Goal: Communication & Community: Answer question/provide support

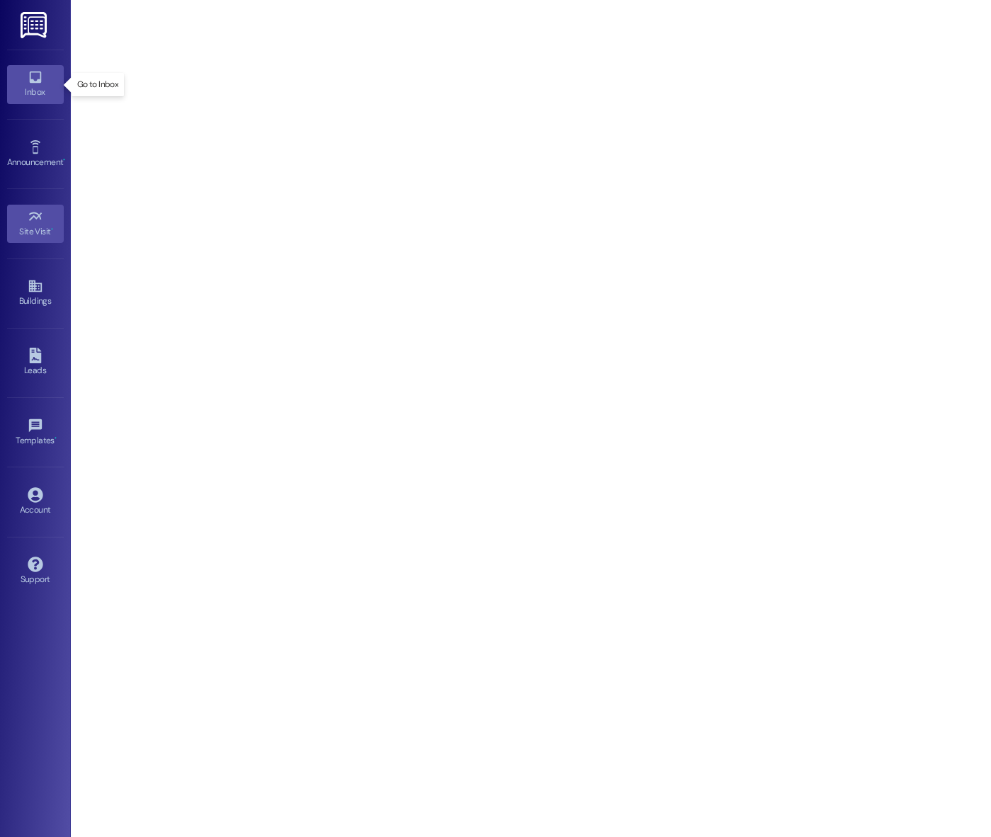
click at [40, 84] on icon at bounding box center [36, 77] width 16 height 16
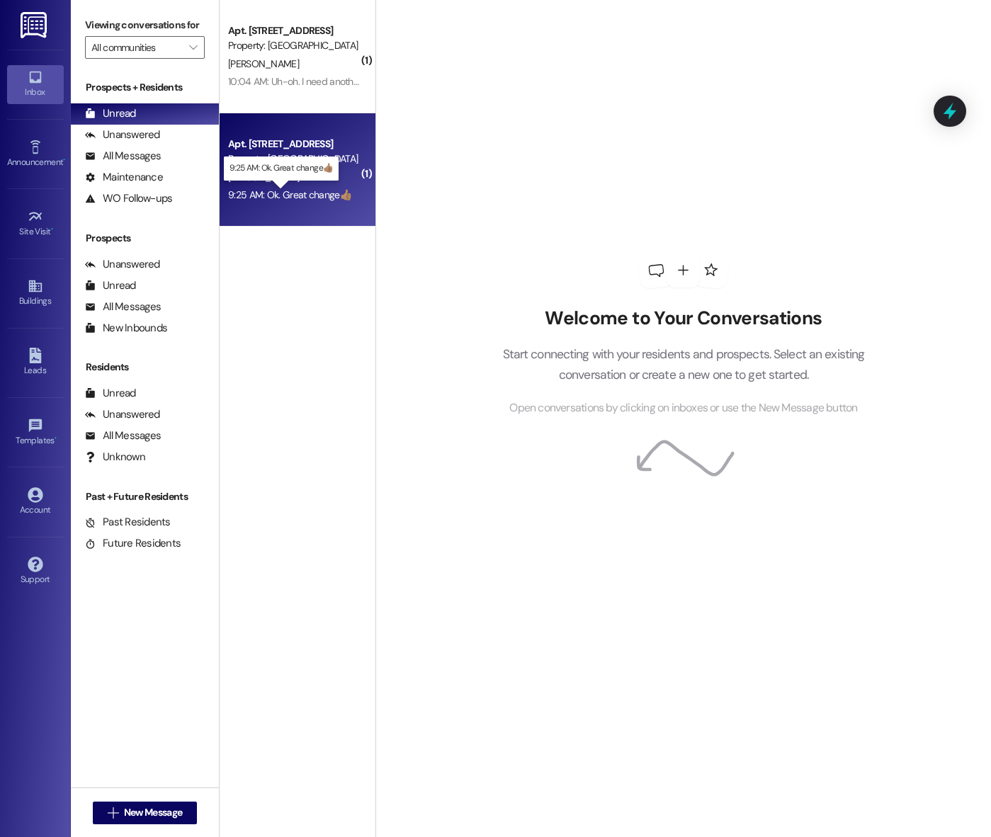
click at [300, 189] on div "9:25 AM: Ok. Great change👍🏽 9:25 AM: Ok. Great change👍🏽" at bounding box center [289, 194] width 123 height 13
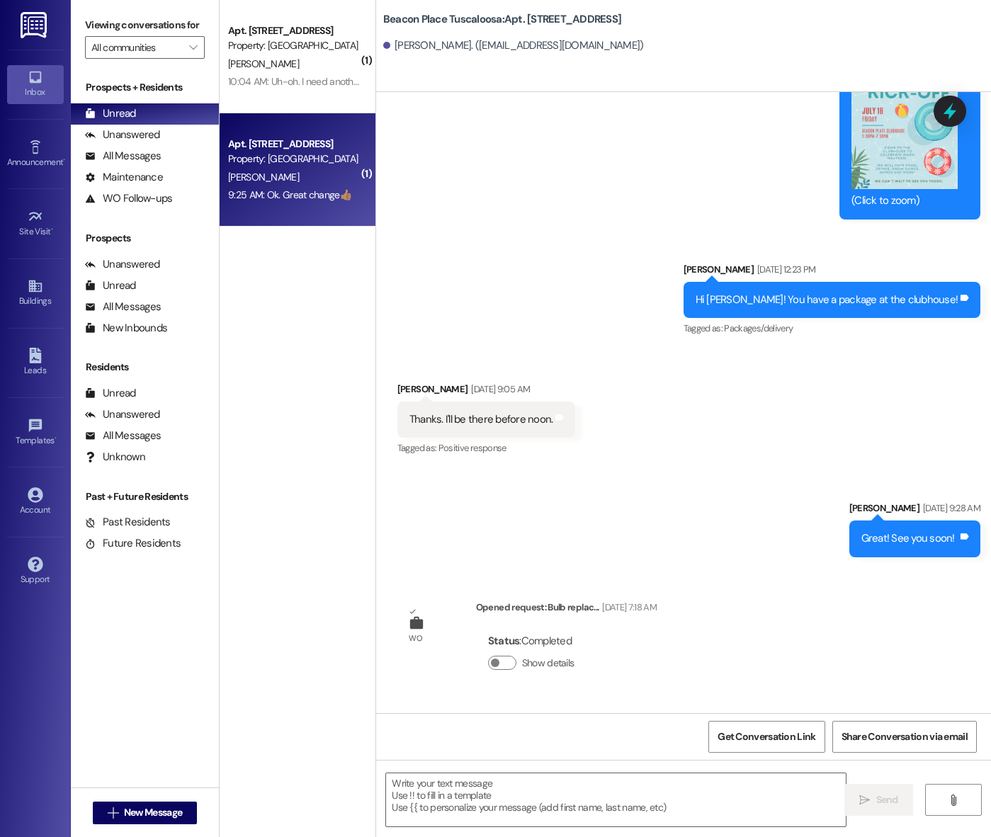
scroll to position [54903, 0]
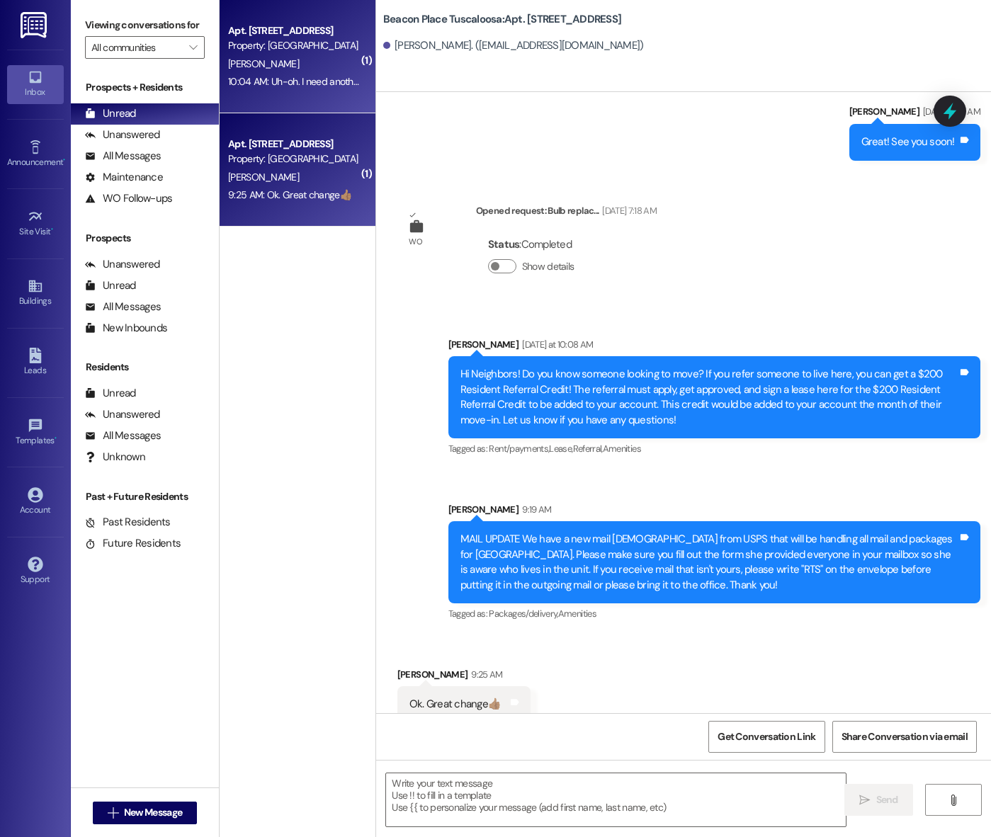
click at [283, 74] on div "10:04 AM: Uh-oh. I need another form please. It was for new residents - I'm not…" at bounding box center [294, 82] width 134 height 18
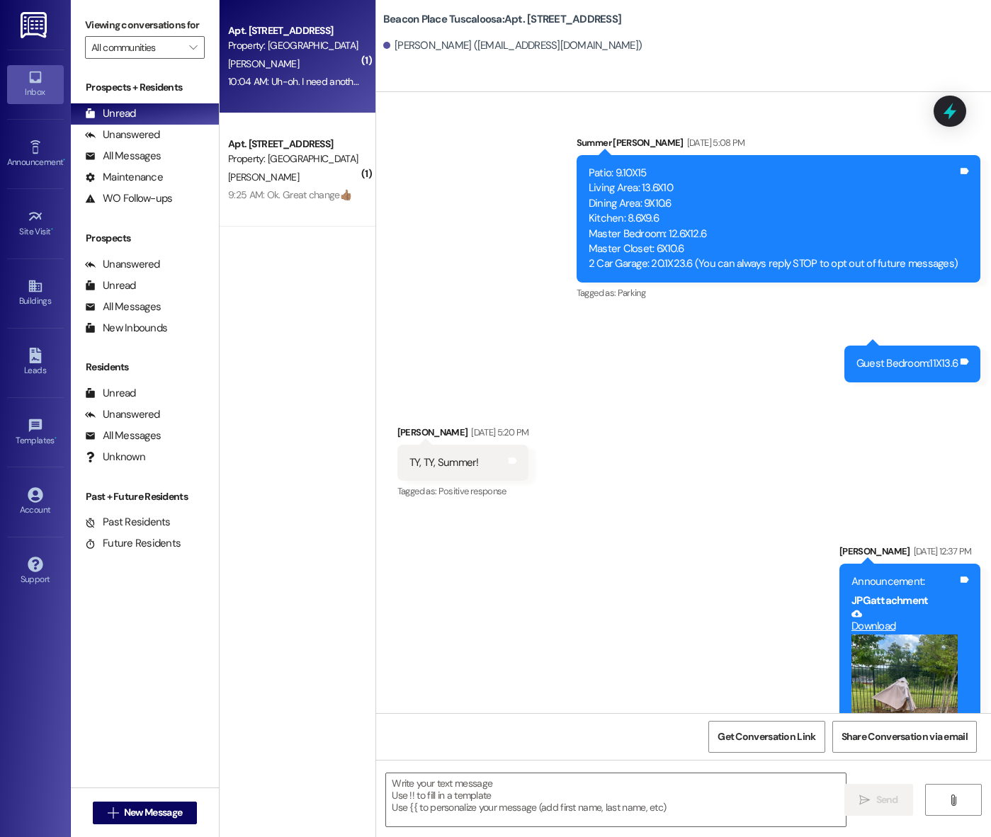
scroll to position [14224, 0]
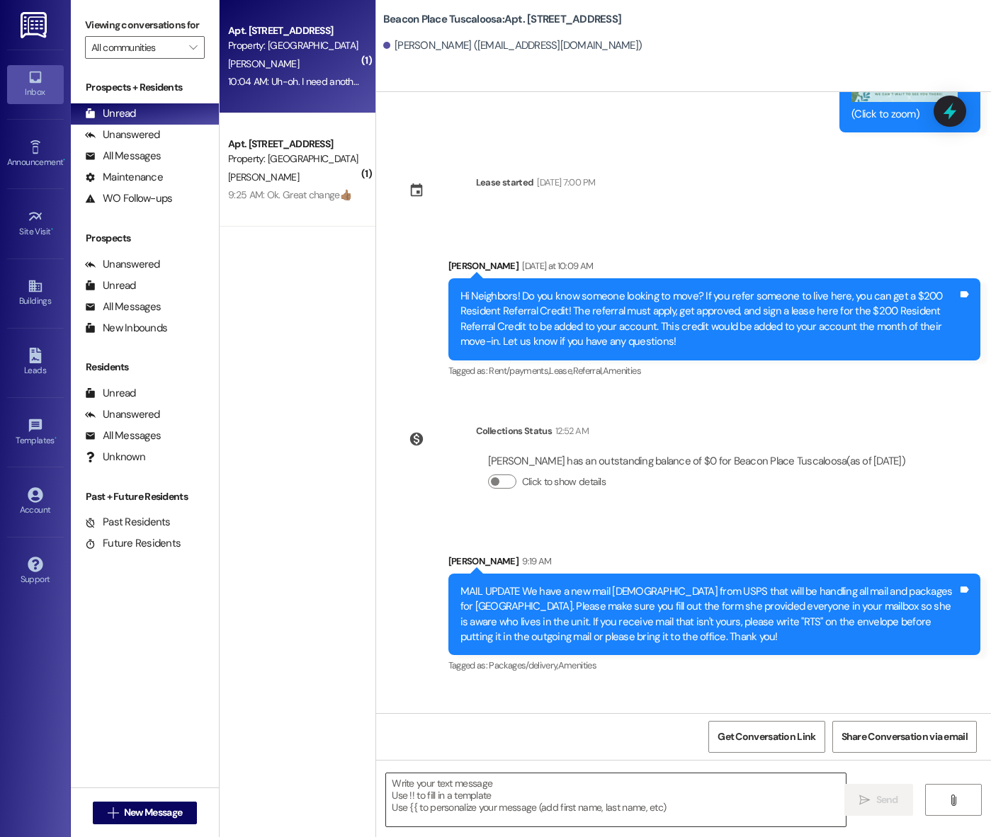
click at [501, 792] on textarea at bounding box center [616, 800] width 460 height 53
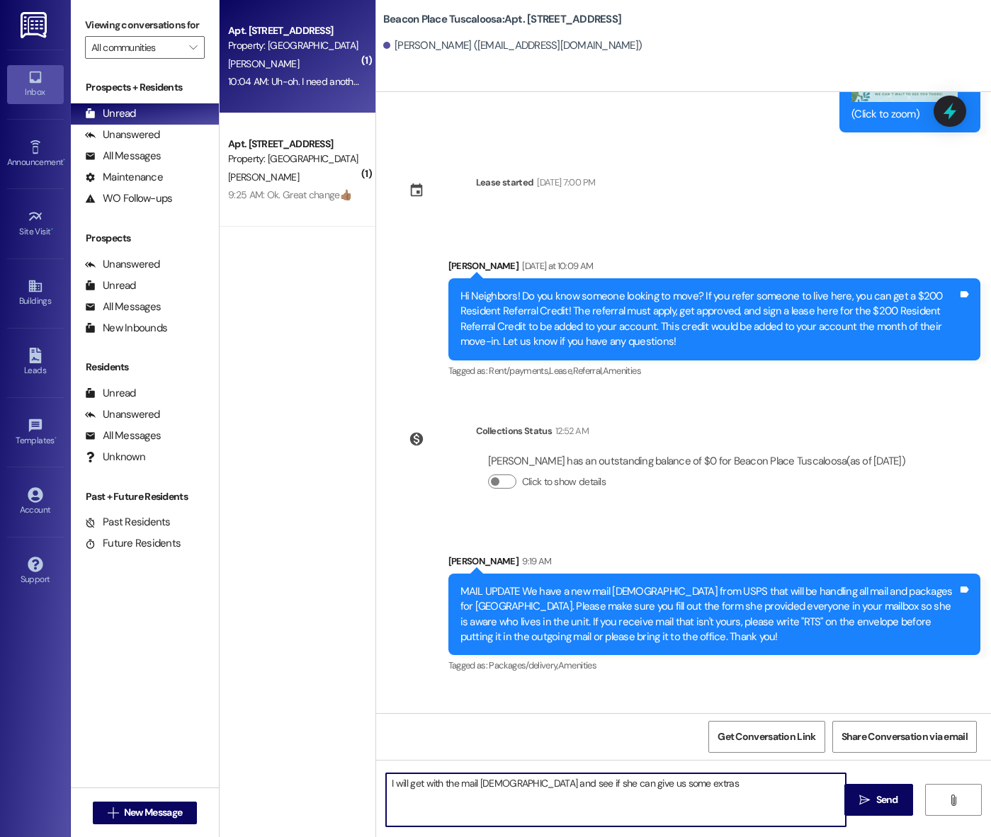
type textarea "I will get with the mail [DEMOGRAPHIC_DATA] and see if she can give us some ext…"
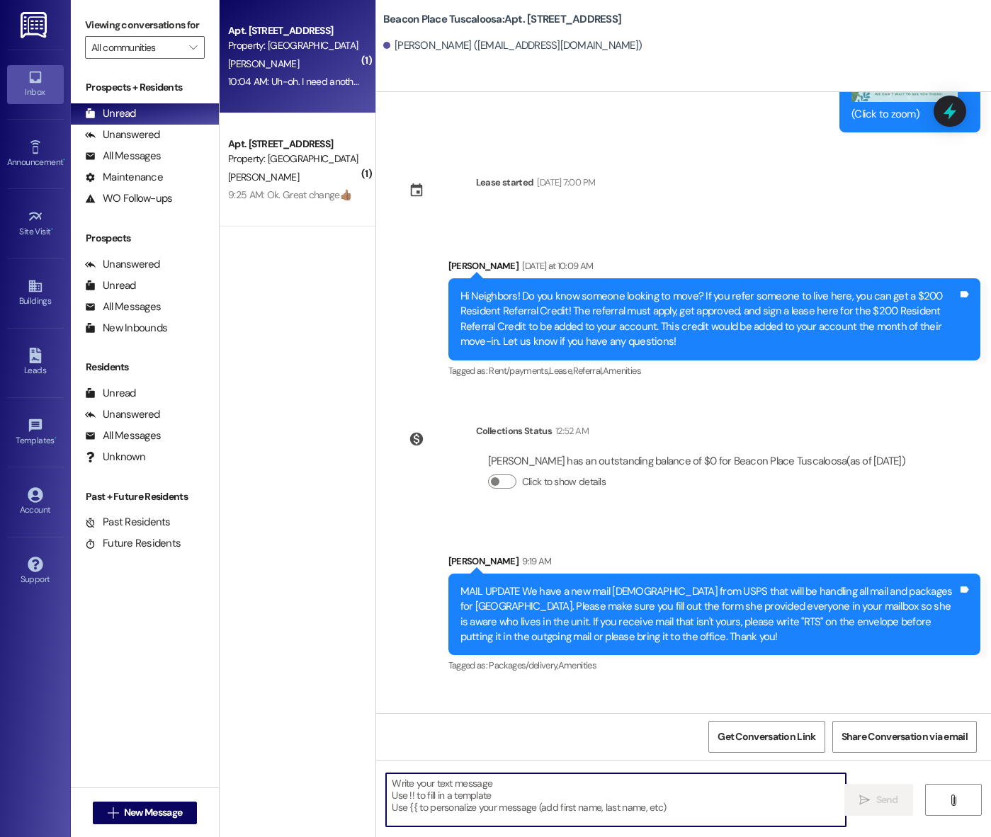
scroll to position [14223, 0]
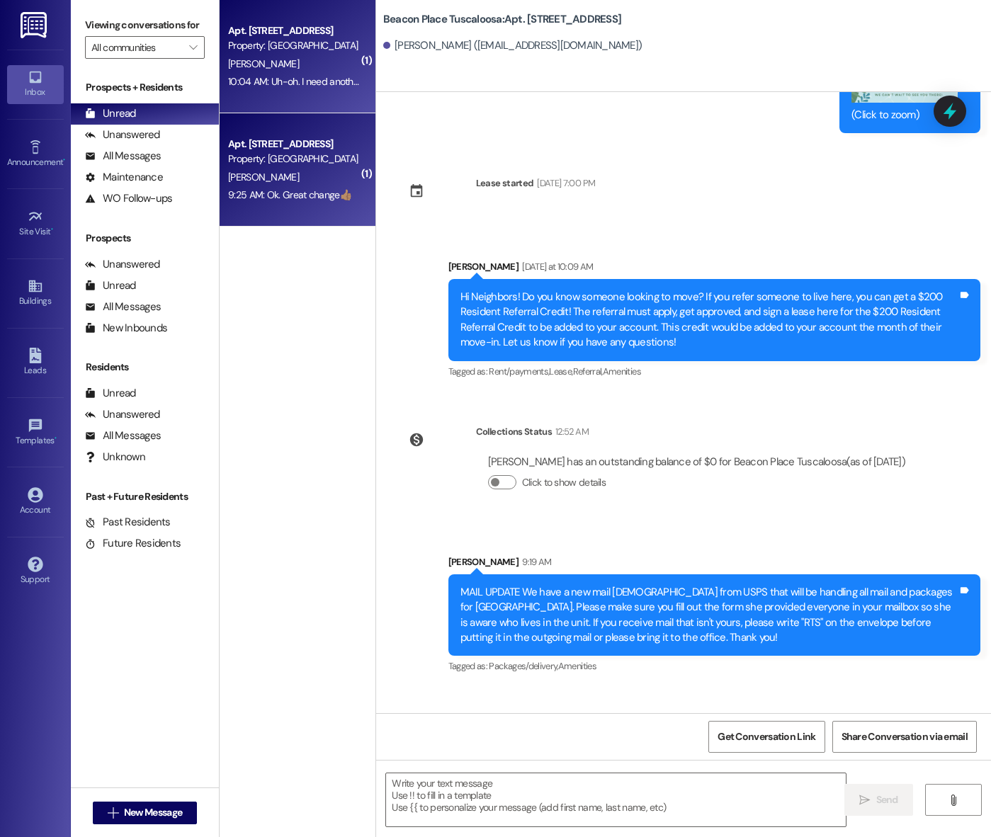
click at [256, 164] on div "Property: [GEOGRAPHIC_DATA] [GEOGRAPHIC_DATA]" at bounding box center [293, 159] width 131 height 15
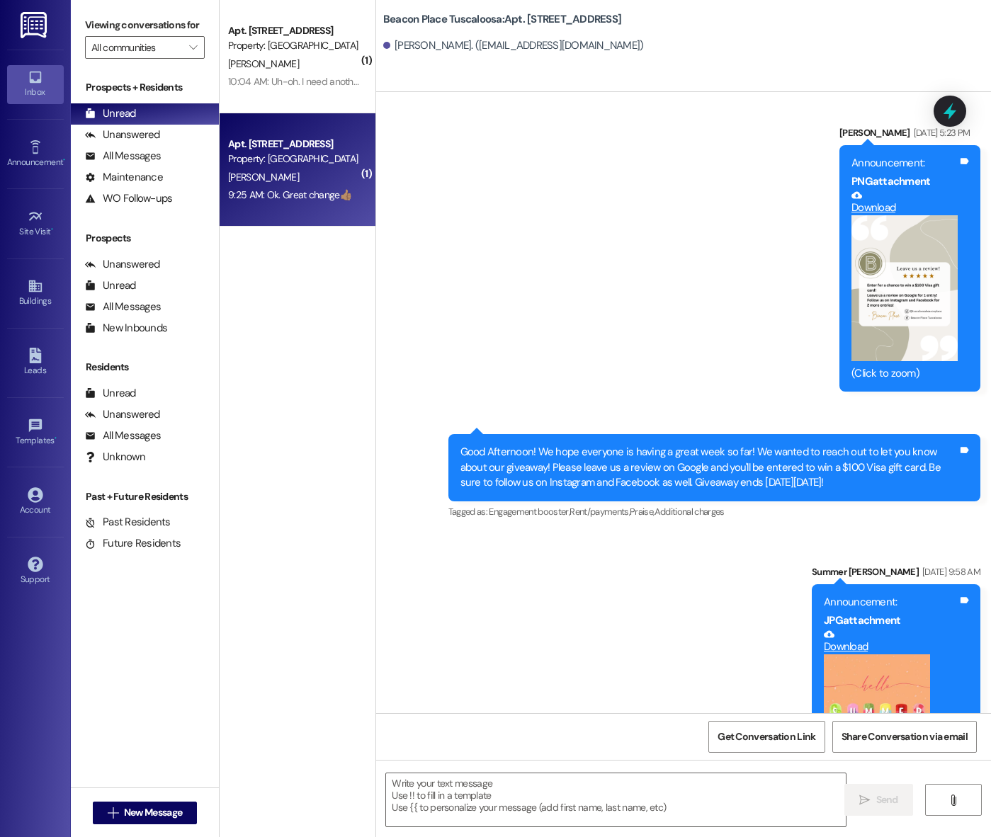
scroll to position [54903, 0]
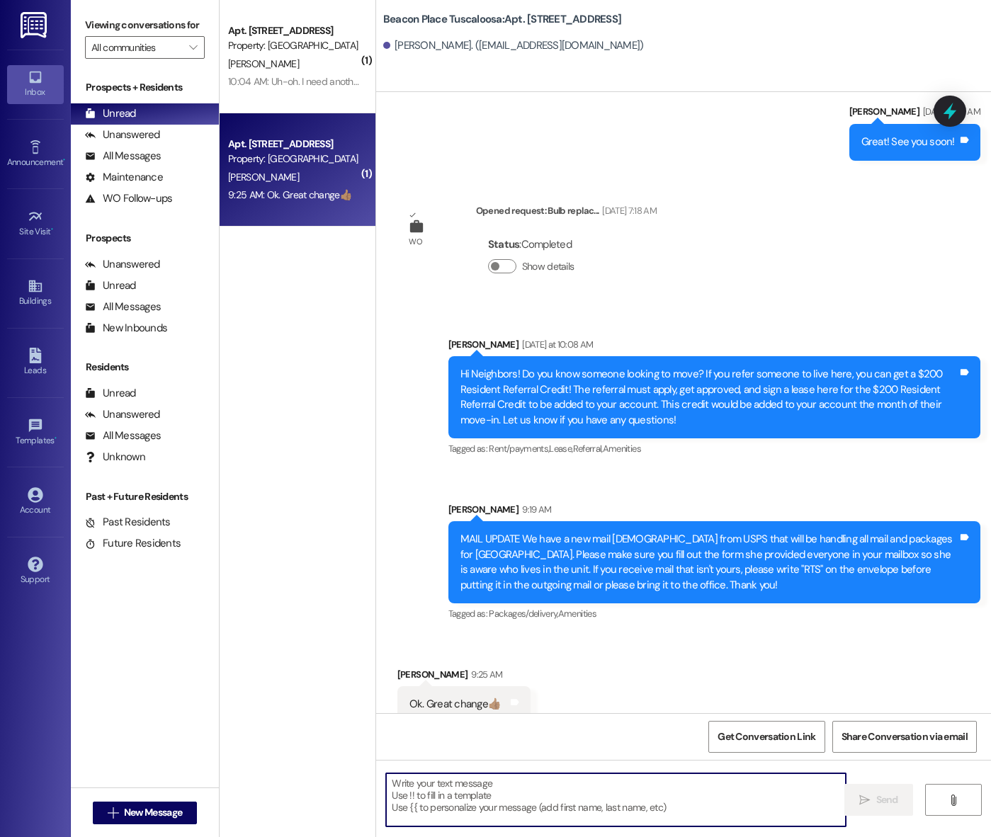
click at [526, 793] on textarea at bounding box center [616, 800] width 460 height 53
type textarea "Glad to hear that 😄"
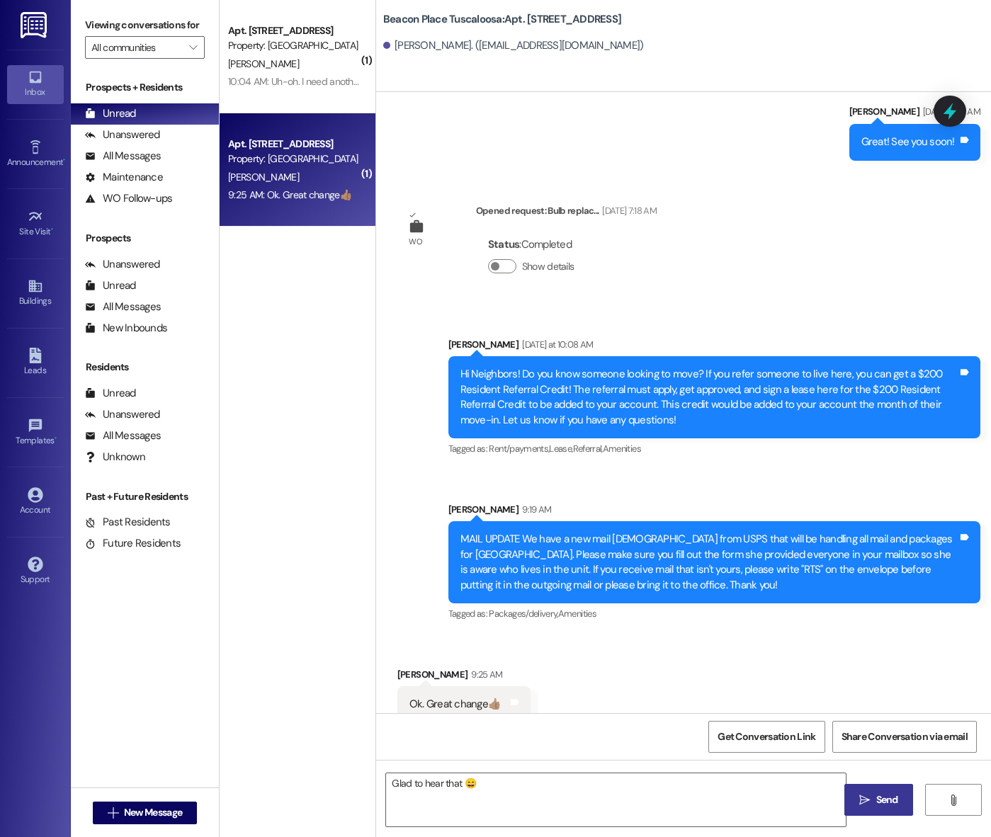
click at [889, 801] on span "Send" at bounding box center [887, 800] width 22 height 15
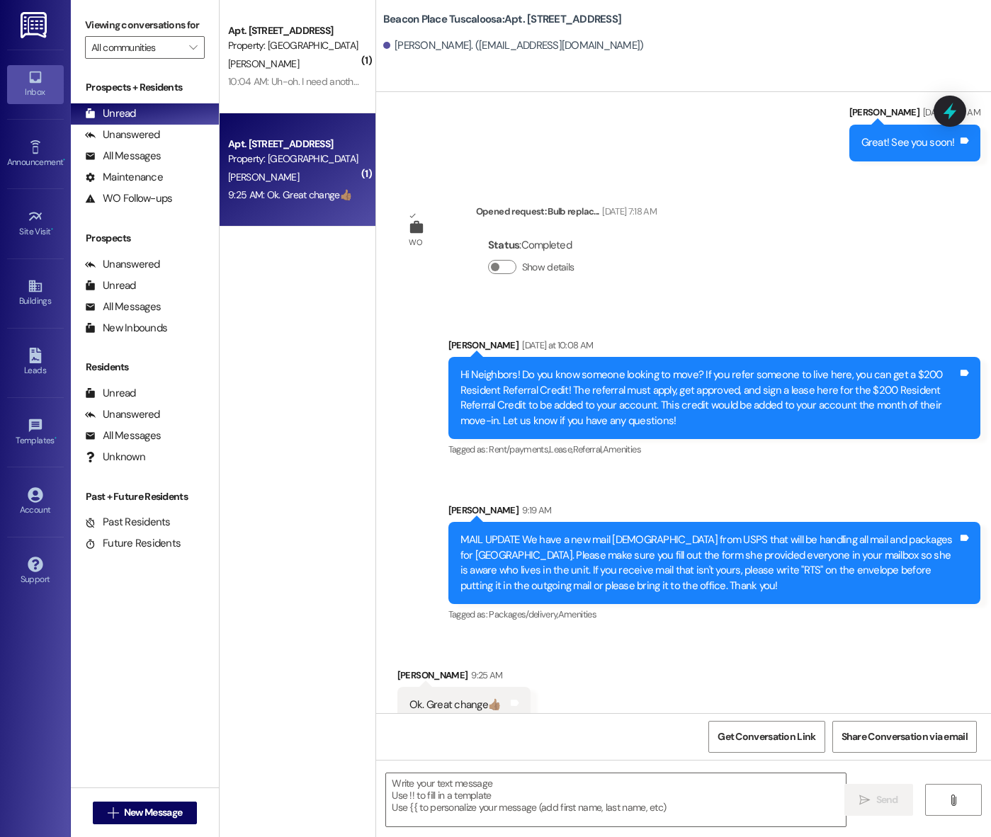
scroll to position [55003, 0]
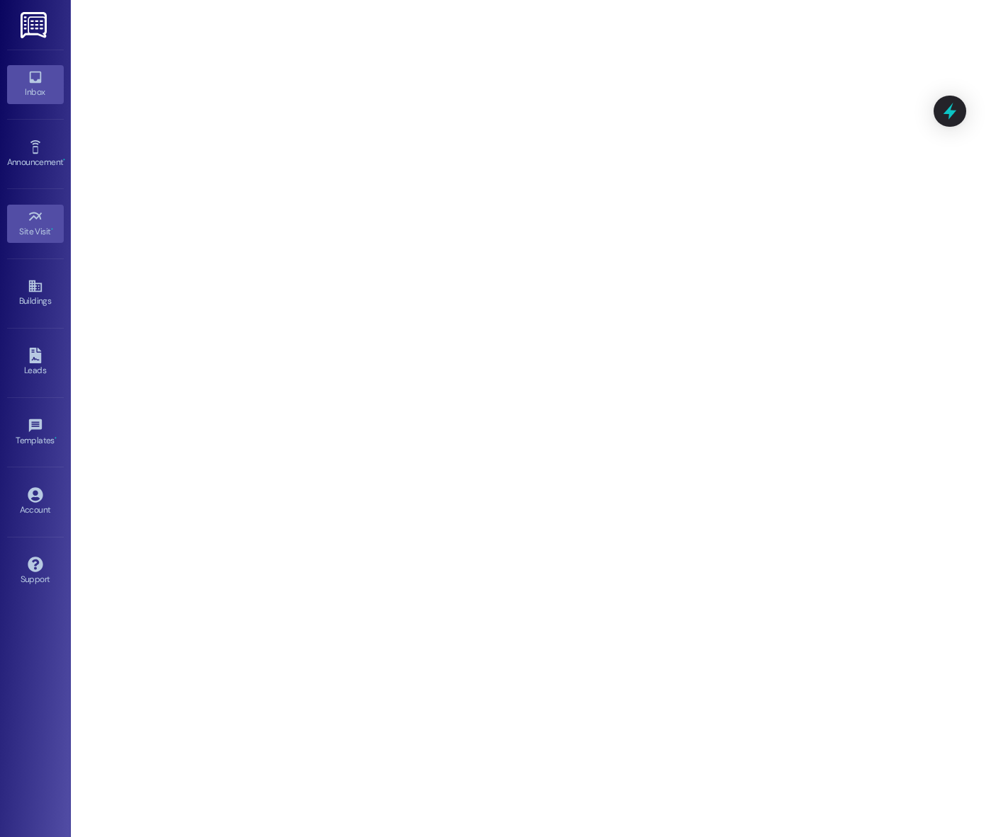
click at [31, 94] on div "Inbox" at bounding box center [35, 92] width 71 height 14
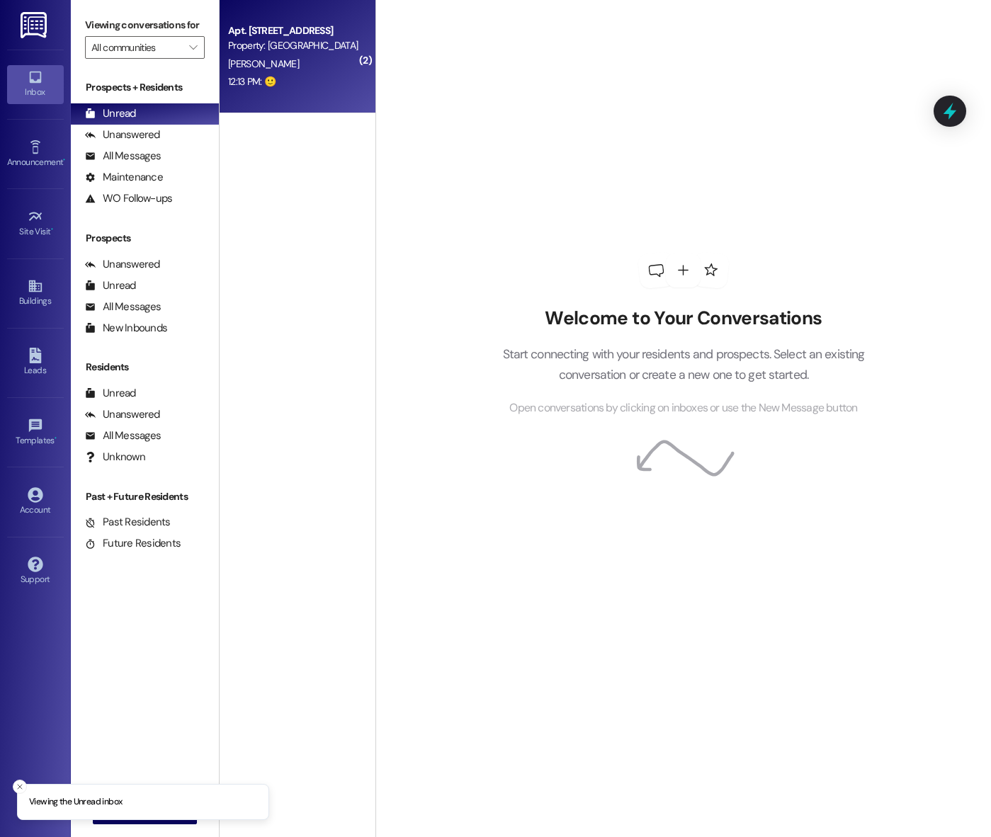
click at [284, 67] on div "[PERSON_NAME]" at bounding box center [294, 64] width 134 height 18
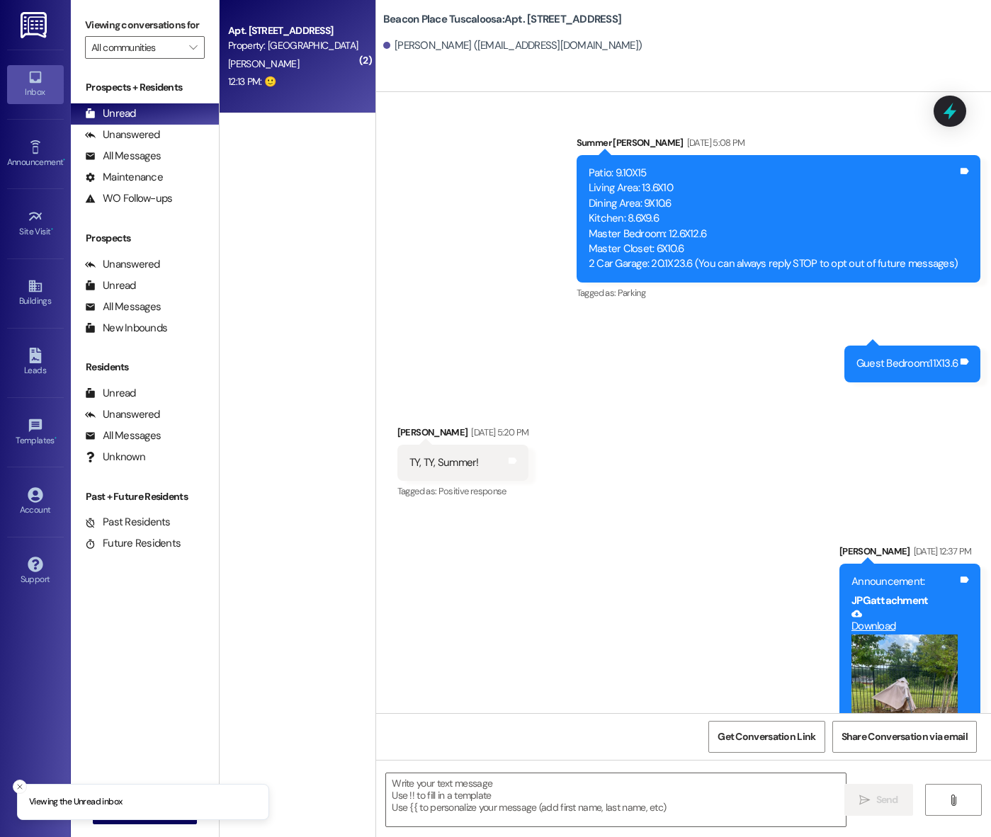
scroll to position [14545, 0]
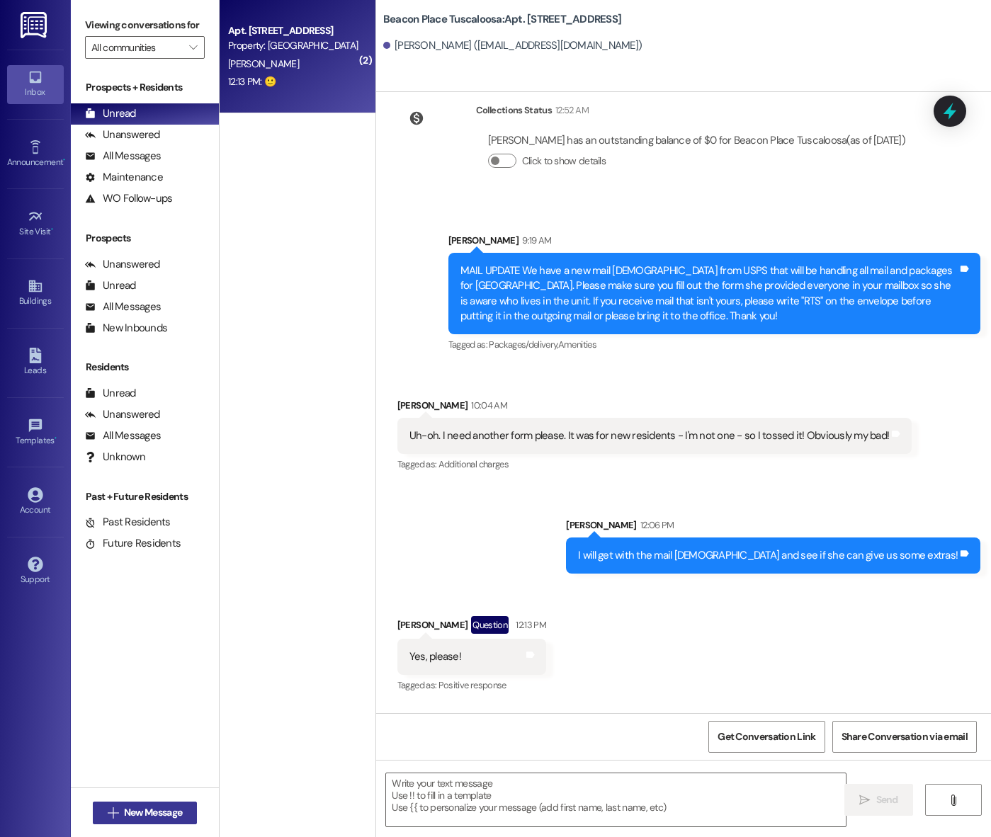
click at [133, 808] on span "New Message" at bounding box center [153, 813] width 58 height 15
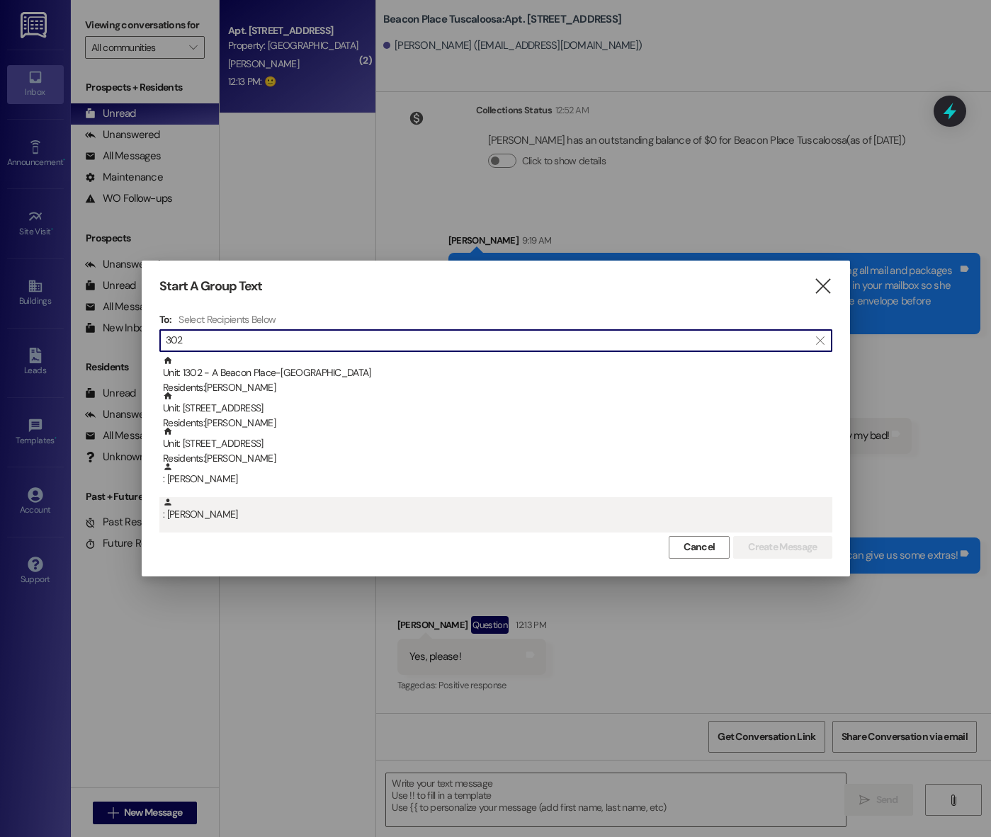
type input "302"
click at [266, 515] on div ": [PERSON_NAME]" at bounding box center [498, 509] width 670 height 25
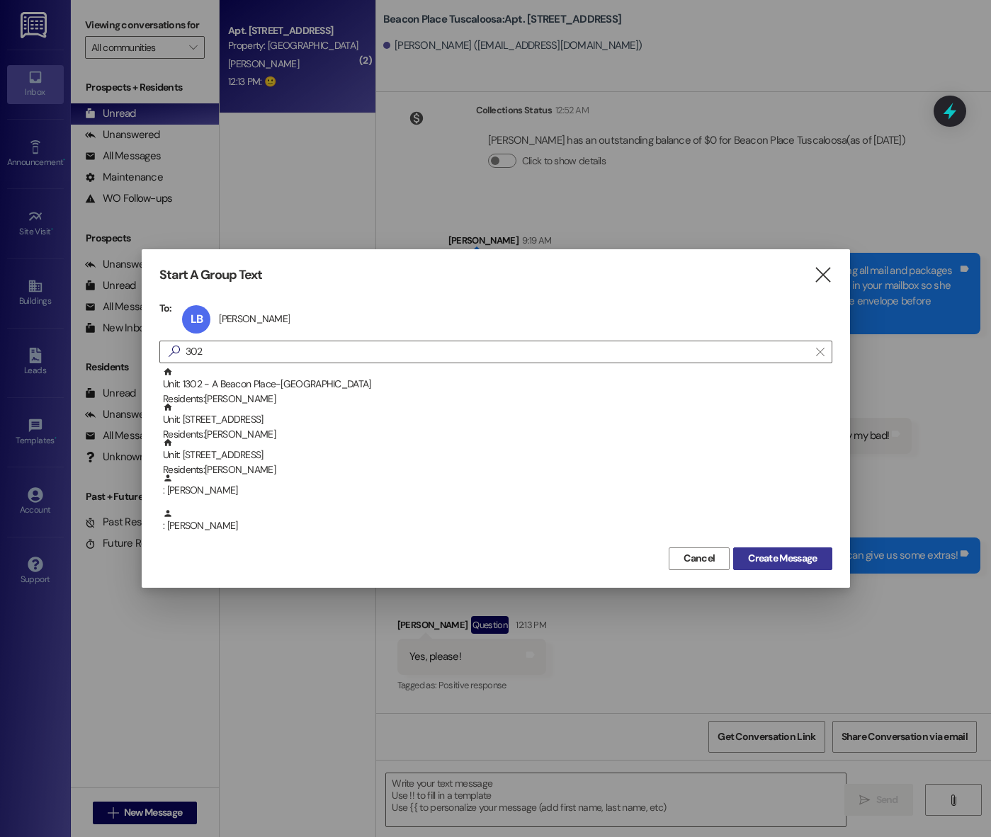
click at [764, 558] on span "Create Message" at bounding box center [782, 558] width 69 height 15
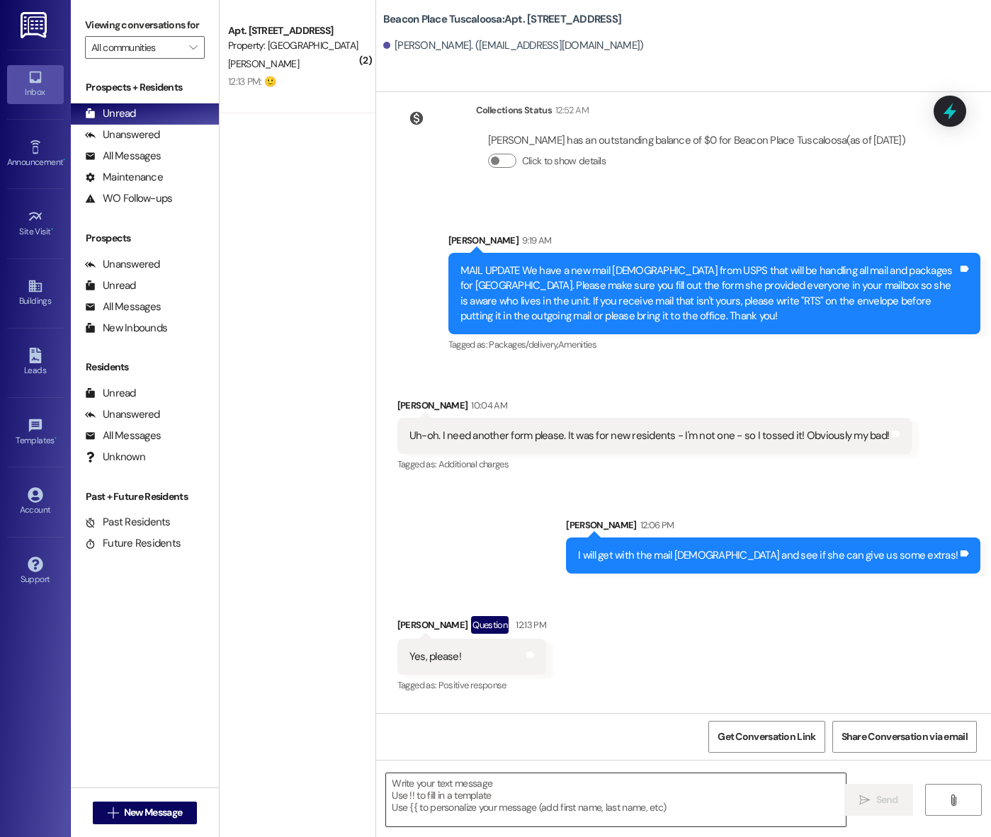
click at [527, 788] on textarea at bounding box center [616, 800] width 460 height 53
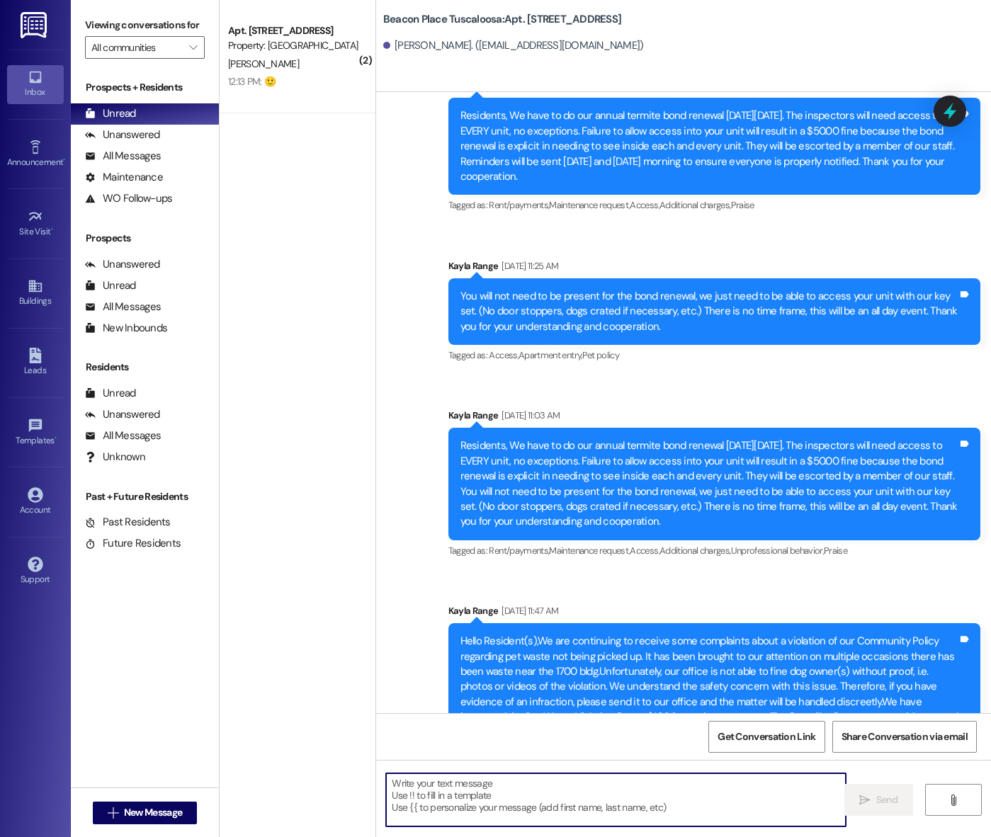
scroll to position [38439, 0]
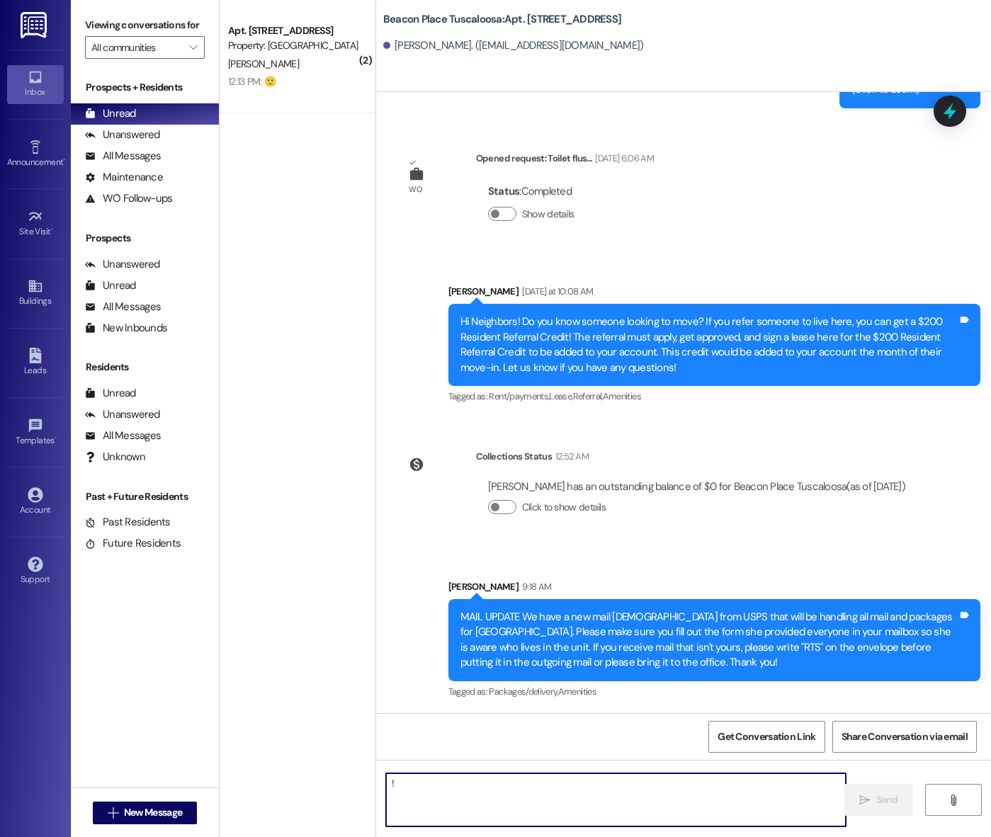
type textarea "!!"
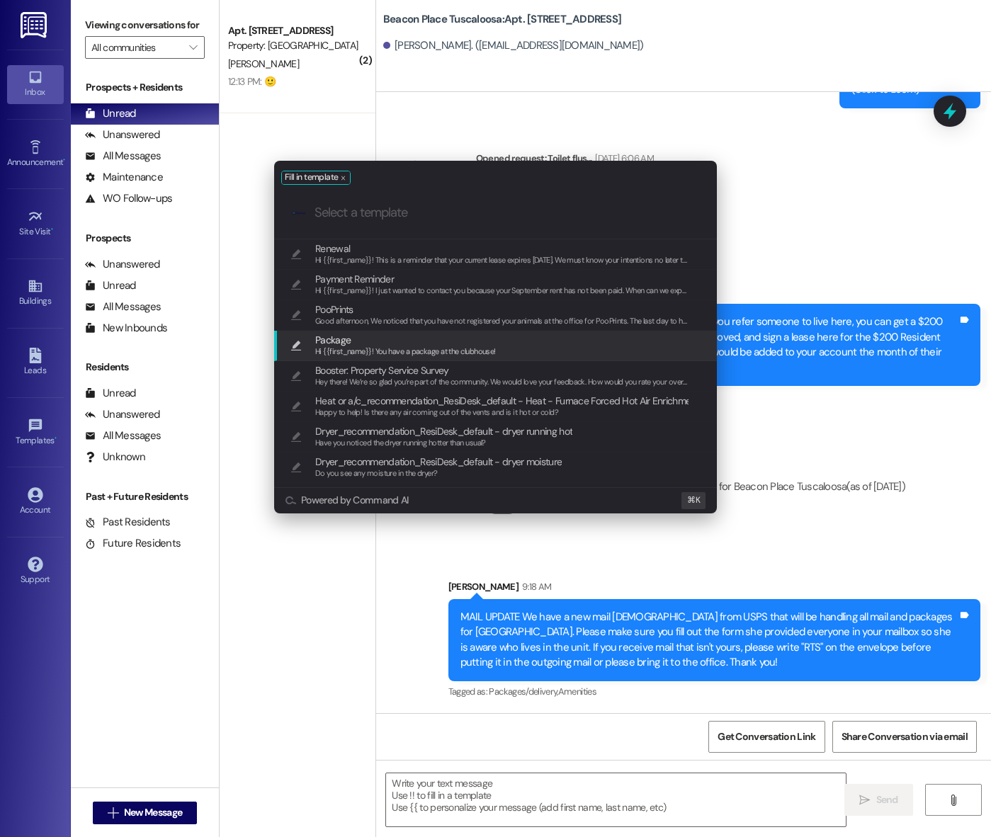
click at [404, 341] on span "Package" at bounding box center [405, 340] width 181 height 16
type textarea "Hi {{first_name}}! You have a package at the clubhouse!"
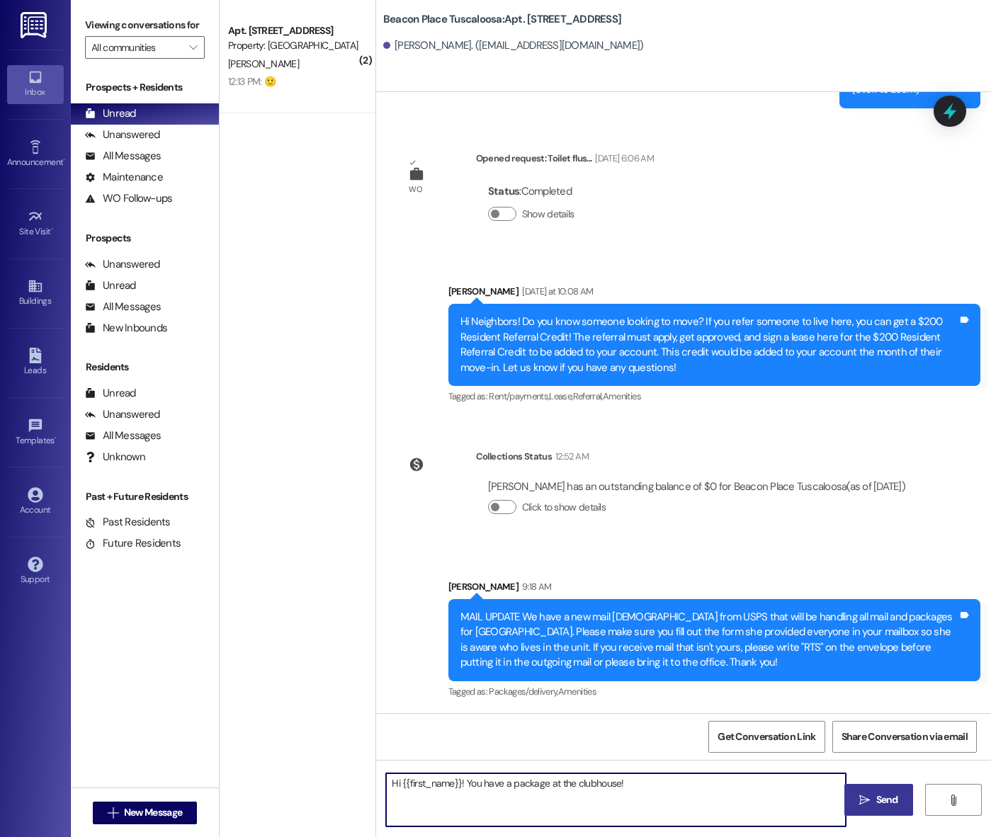
click at [883, 803] on span "Send" at bounding box center [887, 800] width 22 height 15
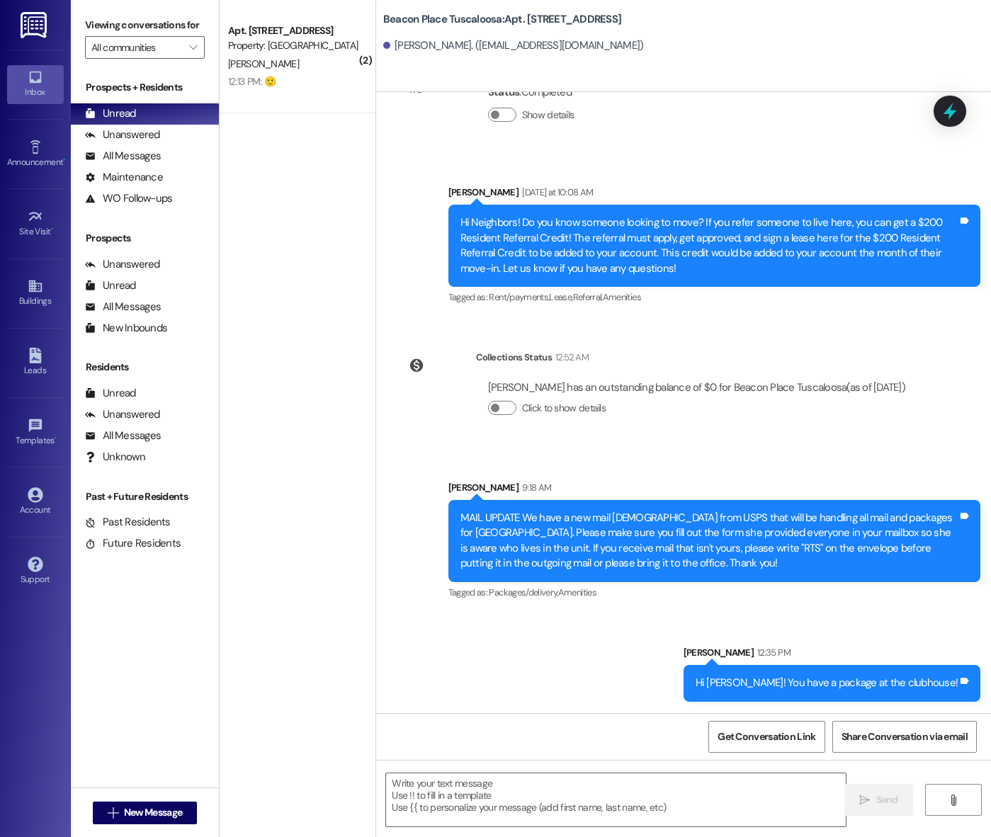
scroll to position [38538, 0]
